Goal: Find contact information: Find contact information

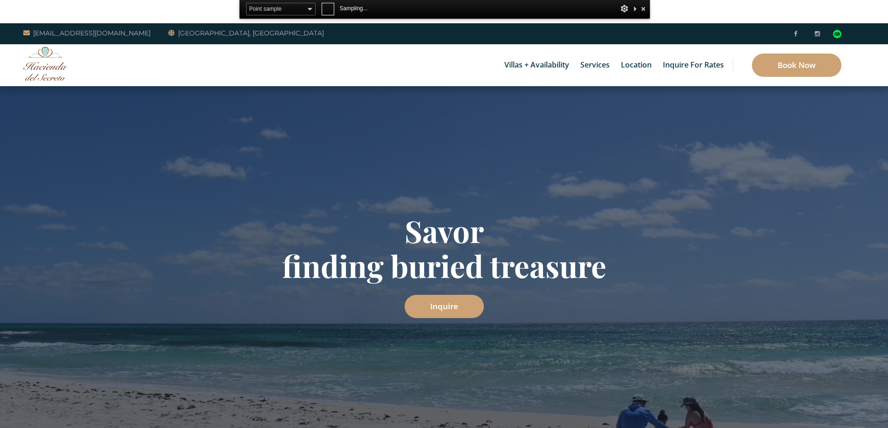
click at [427, 10] on div "Point sample ────────── 3x3 average 5x5 average 11x11 average 25x25 average ───…" at bounding box center [444, 9] width 411 height 19
click at [434, 34] on div "inquiry@haciendadelsecreto.com Playa del Secreto, Mexico" at bounding box center [444, 33] width 888 height 21
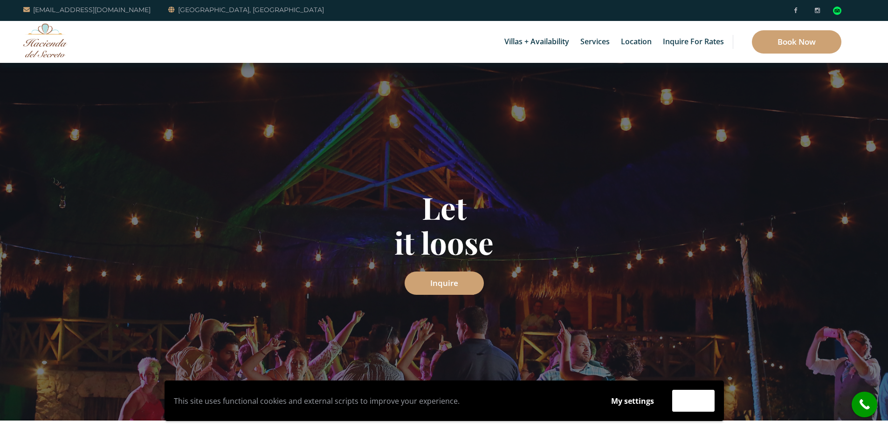
drag, startPoint x: 610, startPoint y: 211, endPoint x: 603, endPoint y: 200, distance: 13.2
click at [610, 210] on h1 "Unite surrounded by beauty" at bounding box center [444, 216] width 545 height 70
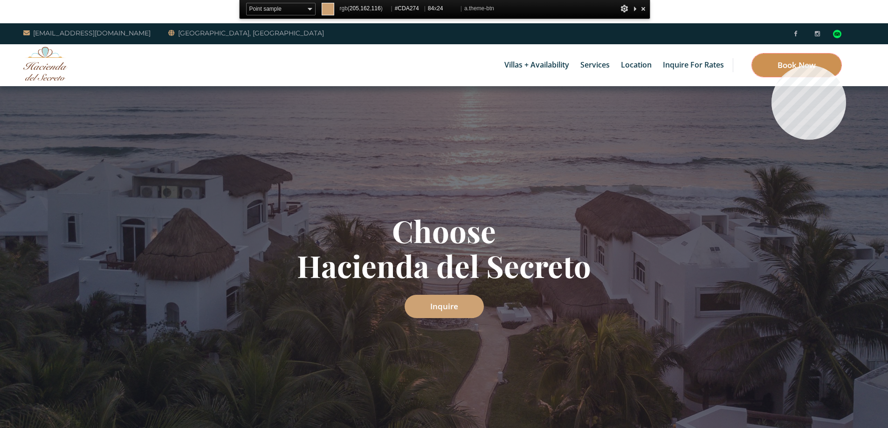
click at [771, 65] on link "Book Now" at bounding box center [796, 65] width 89 height 23
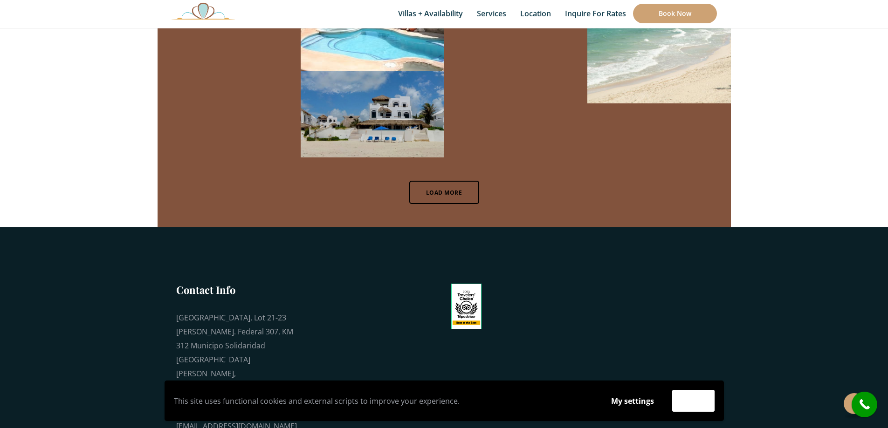
scroll to position [6329, 0]
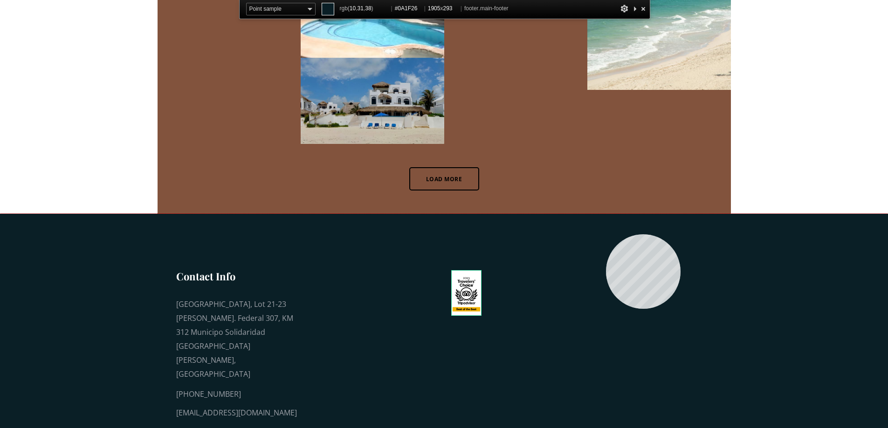
click at [607, 241] on footer "Contact Info Playa del Secreto, Lot 21-23 Carr. Federal 307, KM 312 Municipo So…" at bounding box center [444, 341] width 888 height 254
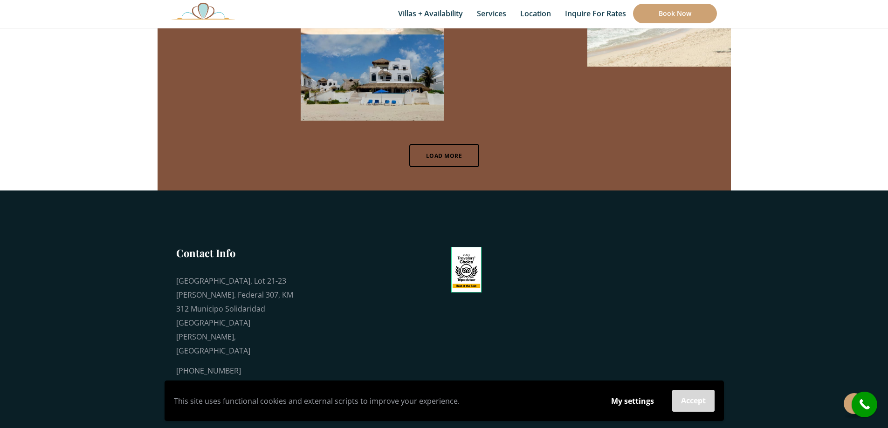
click at [691, 401] on button "Accept" at bounding box center [693, 401] width 42 height 22
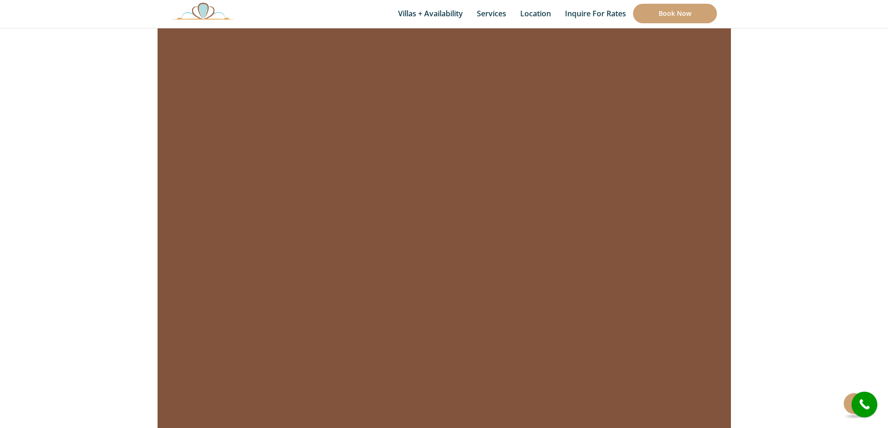
scroll to position [6329, 0]
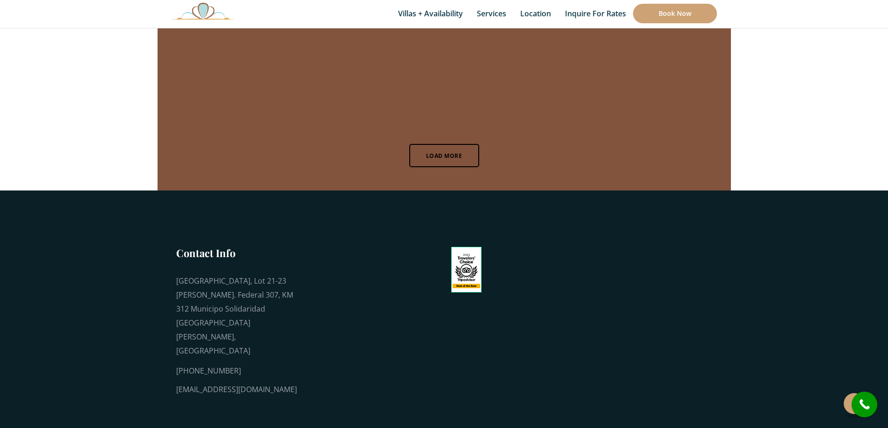
drag, startPoint x: 169, startPoint y: 408, endPoint x: 244, endPoint y: 410, distance: 74.6
copy link "Hacienda Del Secreto"
click at [350, 377] on footer "Contact Info Playa del Secreto, Lot 21-23 Carr. Federal 307, KM 312 Municipo So…" at bounding box center [444, 318] width 888 height 254
drag, startPoint x: 227, startPoint y: 337, endPoint x: 41, endPoint y: 317, distance: 186.1
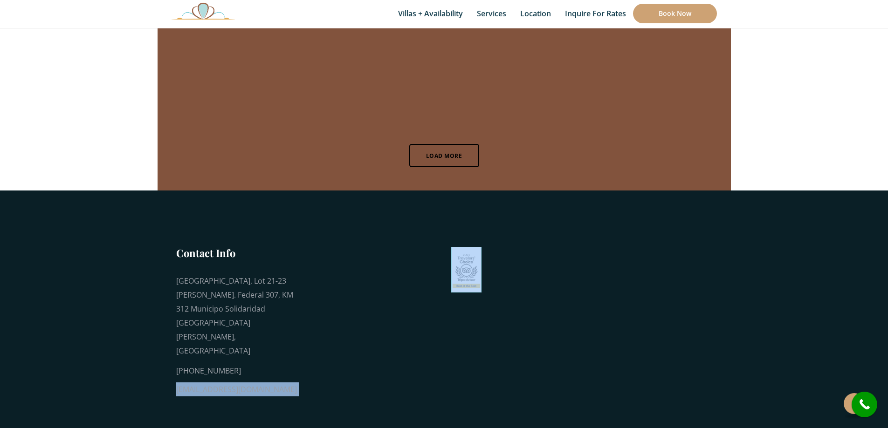
click at [154, 338] on footer "Contact Info Playa del Secreto, Lot 21-23 Carr. Federal 307, KM 312 Municipo So…" at bounding box center [444, 318] width 888 height 254
copy div "[EMAIL_ADDRESS][DOMAIN_NAME]"
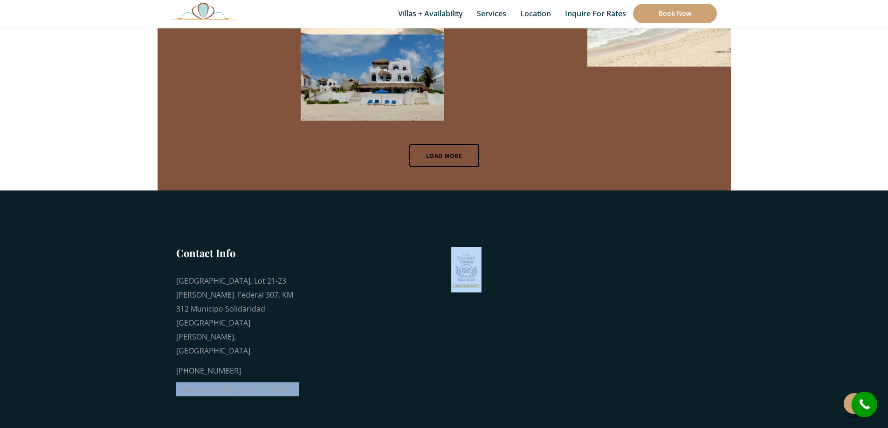
drag, startPoint x: 241, startPoint y: 320, endPoint x: 130, endPoint y: 318, distance: 110.9
click at [157, 320] on footer "Contact Info Playa del Secreto, Lot 21-23 Carr. Federal 307, KM 312 Municipo So…" at bounding box center [444, 318] width 888 height 254
copy div "[PHONE_NUMBER]"
drag, startPoint x: 311, startPoint y: 273, endPoint x: 301, endPoint y: 274, distance: 10.3
click at [309, 273] on div at bounding box center [374, 328] width 140 height 165
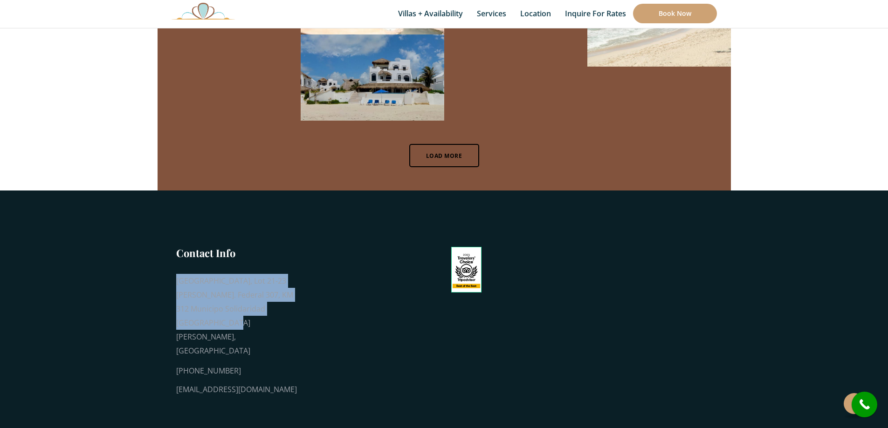
drag, startPoint x: 202, startPoint y: 300, endPoint x: 48, endPoint y: 273, distance: 156.7
click at [160, 261] on footer "Contact Info Playa del Secreto, Lot 21-23 Carr. Federal 307, KM 312 Municipo So…" at bounding box center [444, 318] width 888 height 254
copy div "[GEOGRAPHIC_DATA], Lot 21-23 [PERSON_NAME]. Federal 307, KM 312 Municipo Solida…"
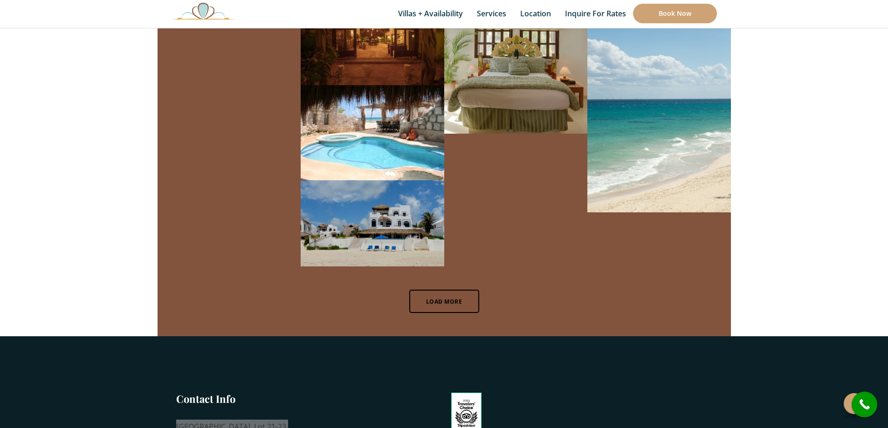
scroll to position [5894, 0]
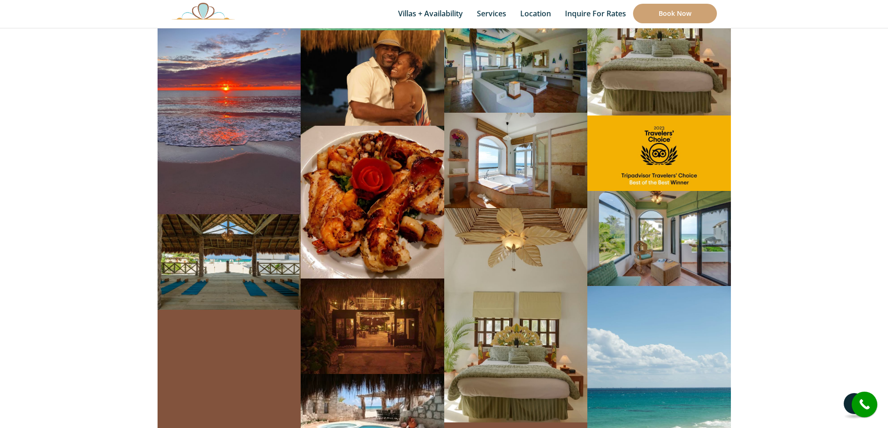
click at [846, 408] on button at bounding box center [854, 403] width 21 height 21
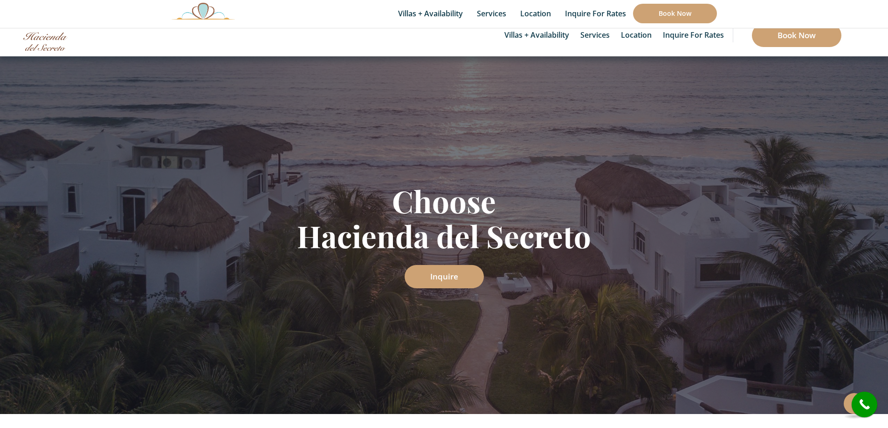
scroll to position [0, 0]
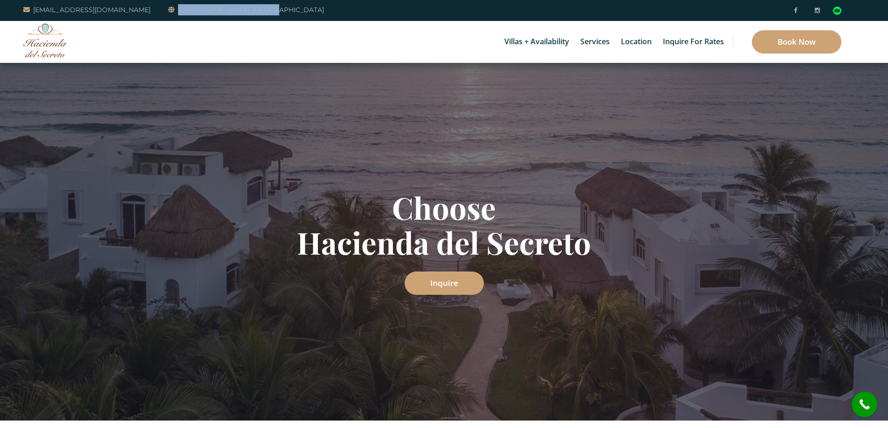
drag, startPoint x: 261, startPoint y: 10, endPoint x: 146, endPoint y: 28, distance: 117.0
click at [170, 13] on div "inquiry@haciendadelsecreto.com Playa del Secreto, Mexico" at bounding box center [444, 10] width 888 height 21
copy link "[GEOGRAPHIC_DATA], [GEOGRAPHIC_DATA]"
